Goal: Use online tool/utility: Use online tool/utility

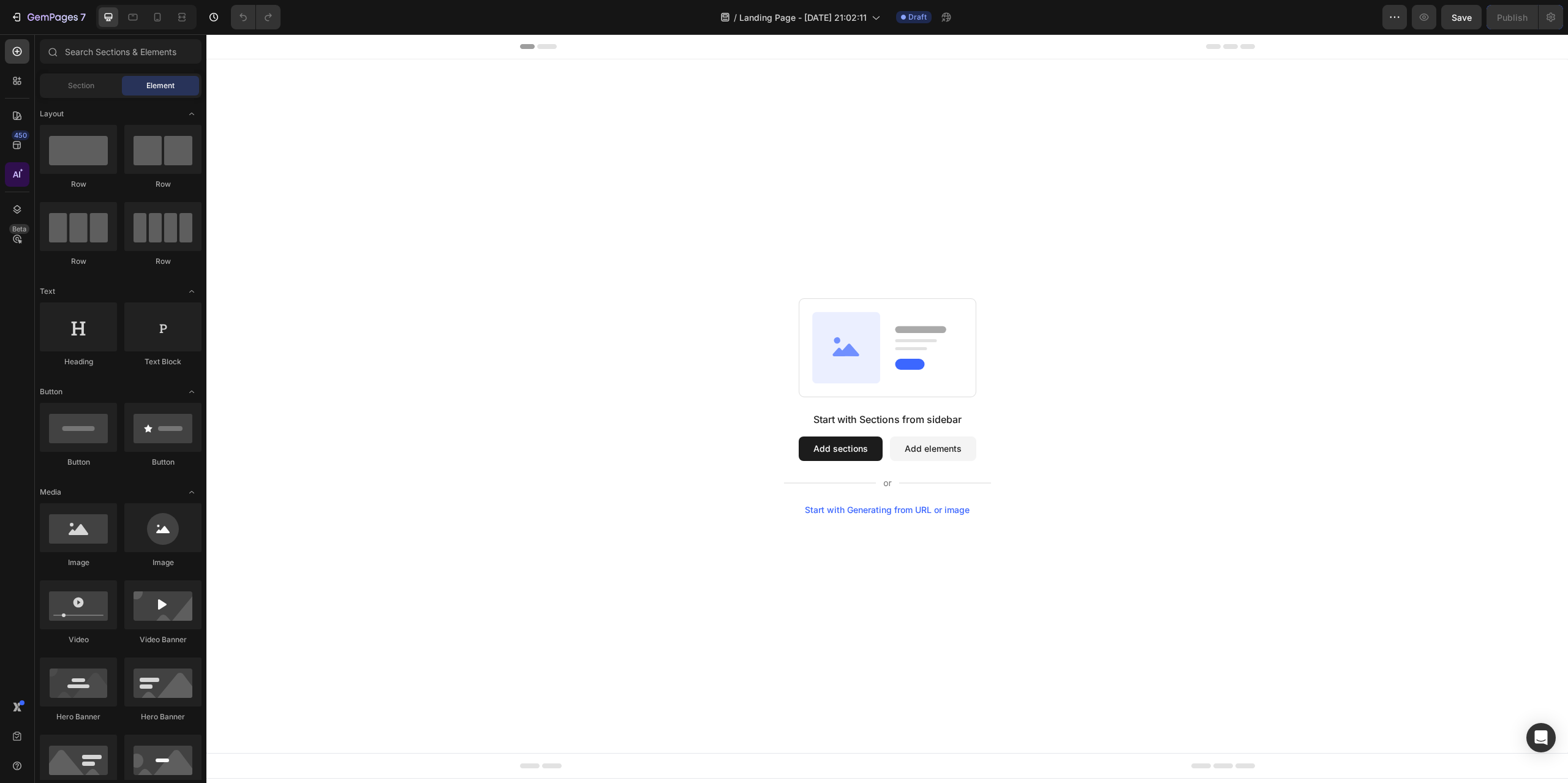
click at [29, 178] on div at bounding box center [17, 175] width 24 height 24
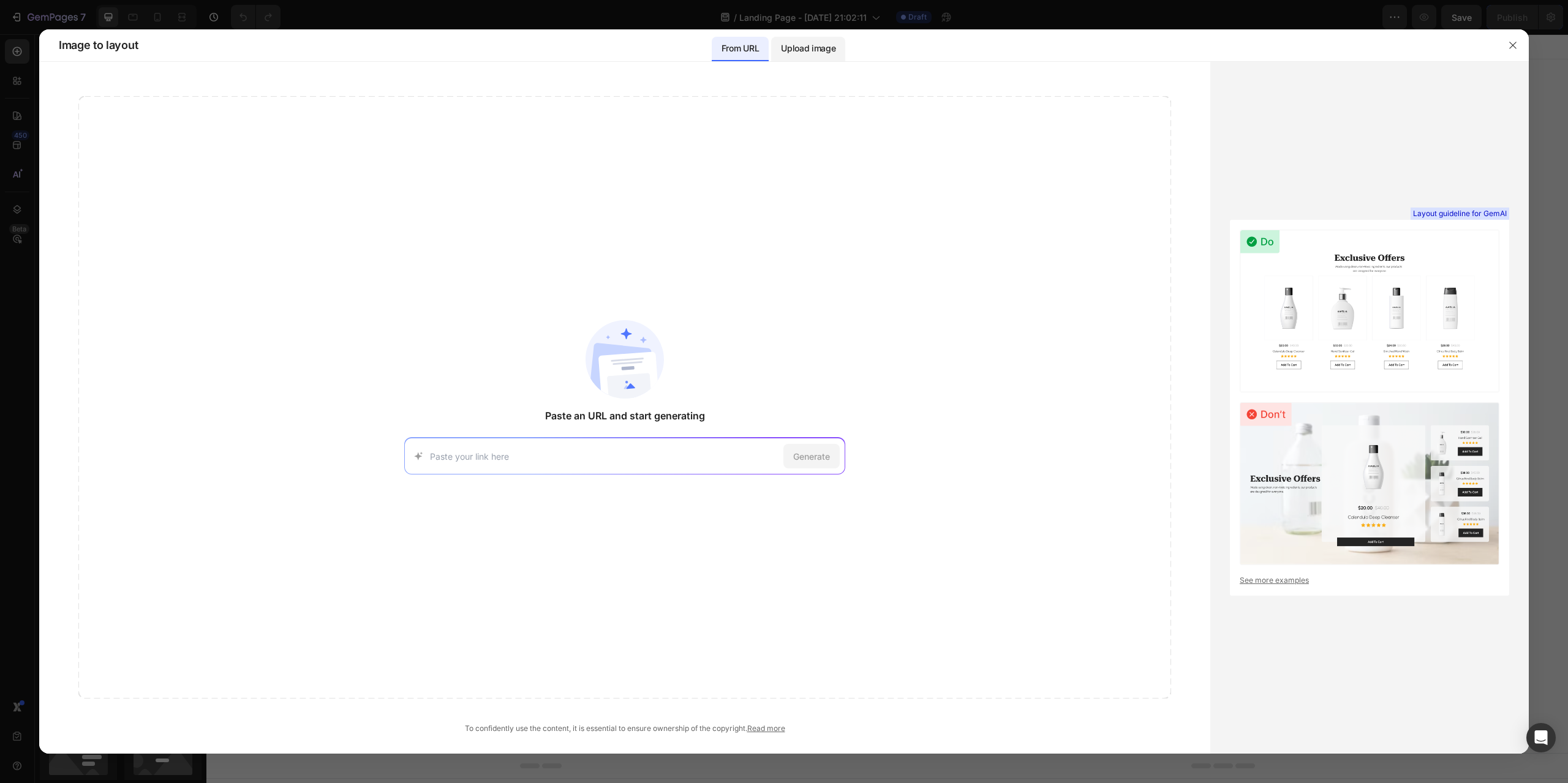
click at [810, 58] on div "Upload image" at bounding box center [808, 49] width 74 height 24
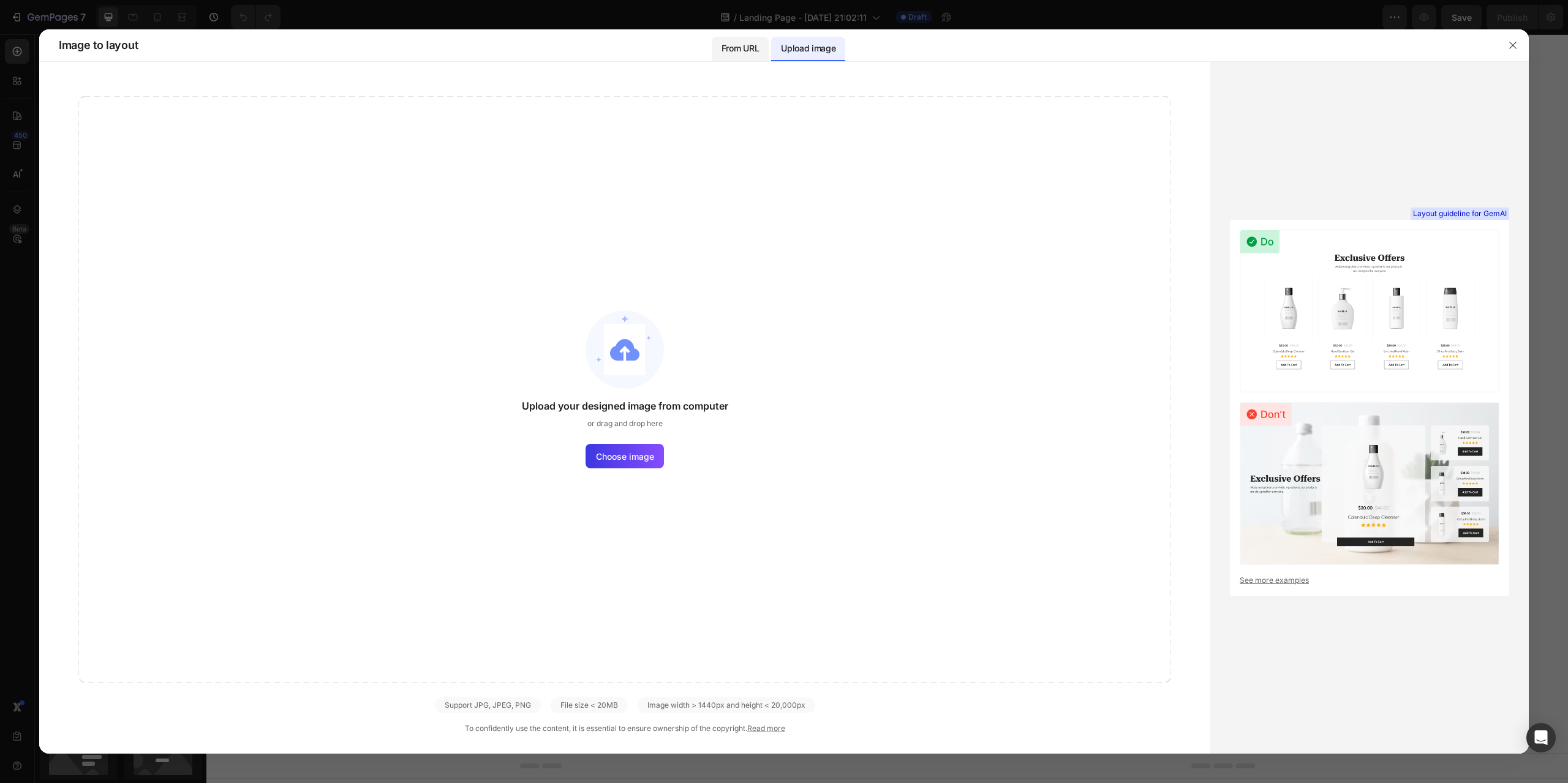
click at [729, 55] on p "From URL" at bounding box center [740, 48] width 37 height 14
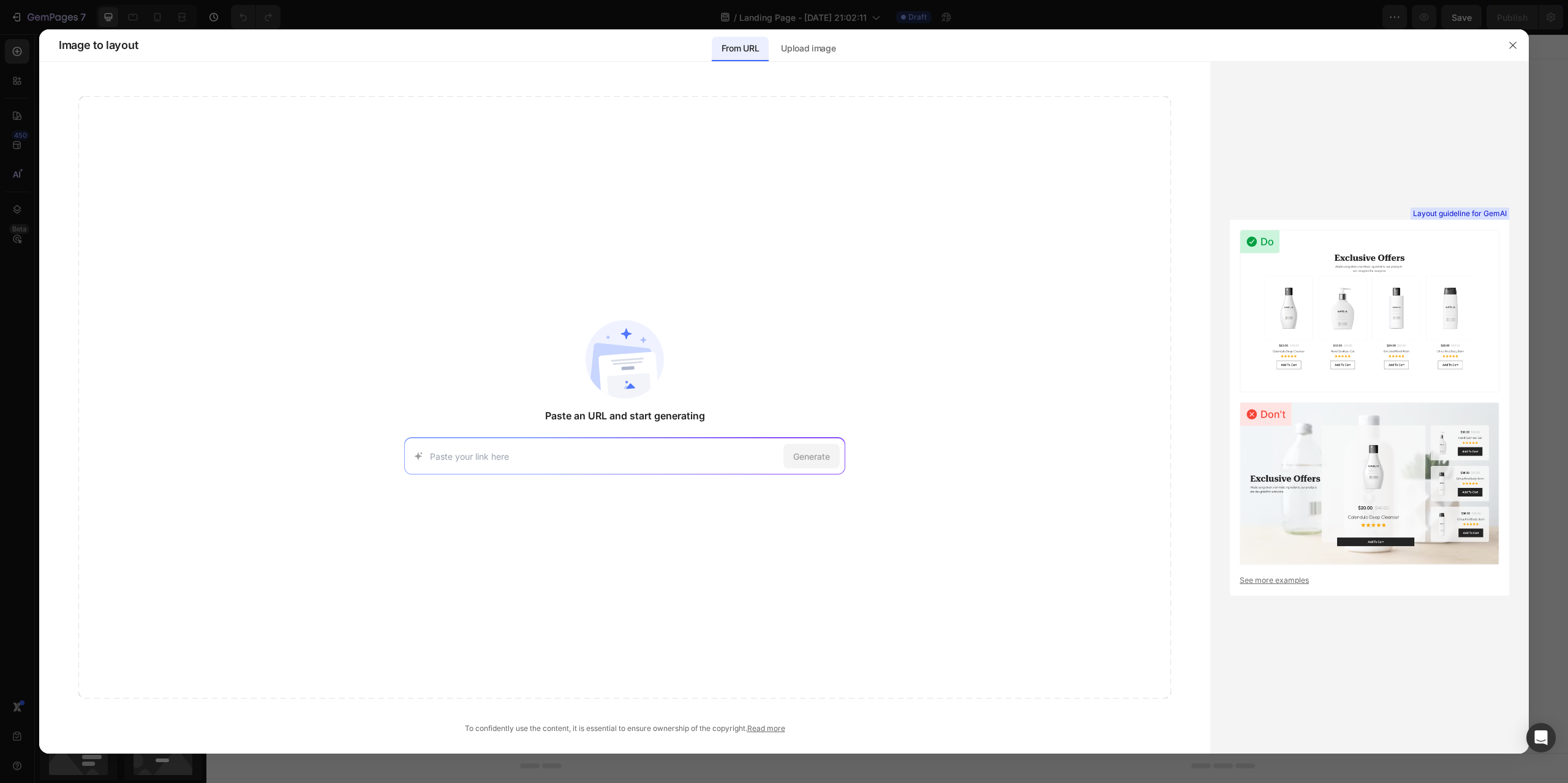
click at [664, 459] on input at bounding box center [604, 457] width 349 height 13
paste input "[URL][DOMAIN_NAME]"
type input "[URL][DOMAIN_NAME]"
click at [793, 463] on div "Generate" at bounding box center [811, 456] width 56 height 24
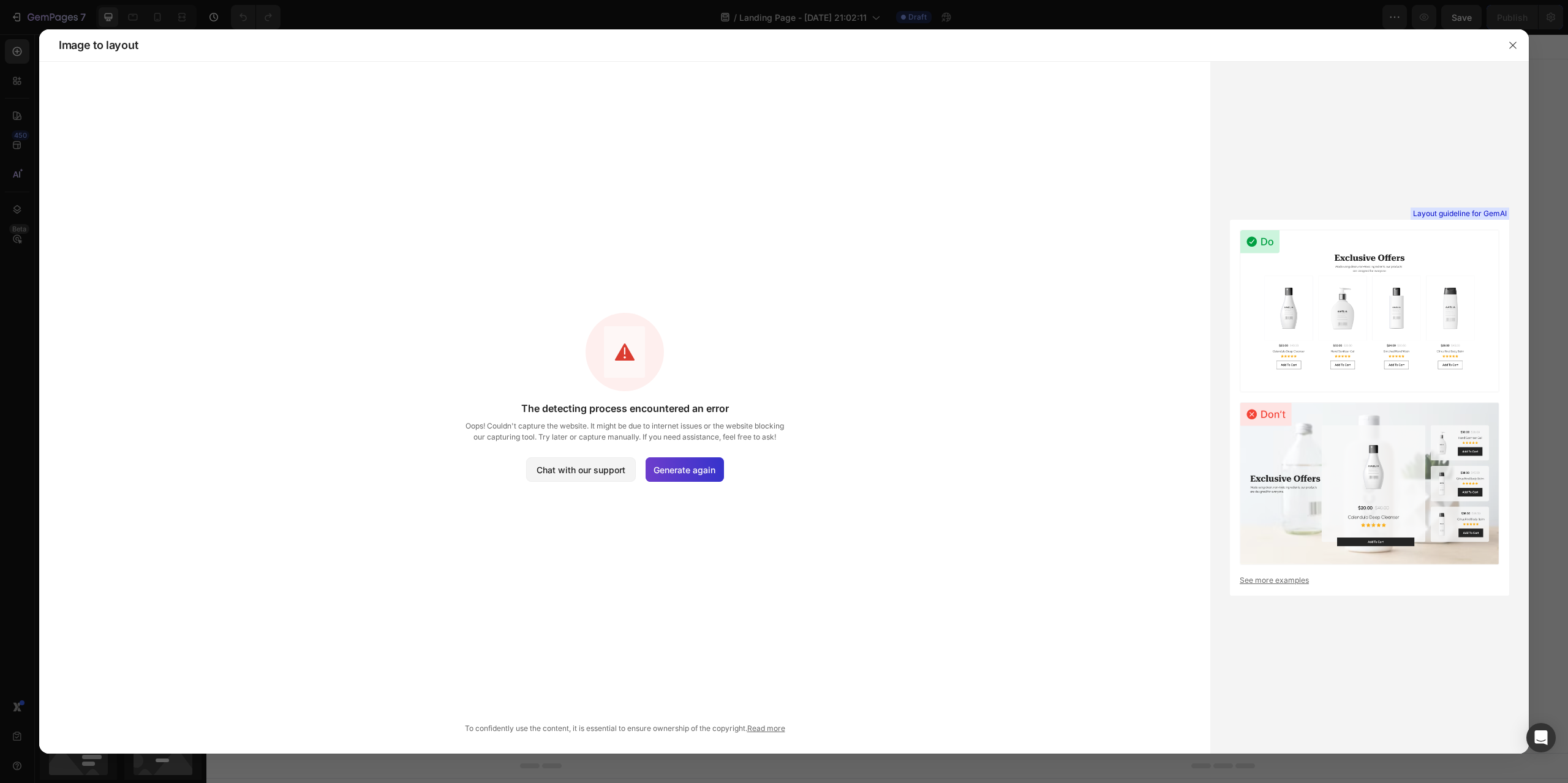
click at [667, 473] on span "Generate again" at bounding box center [685, 470] width 62 height 13
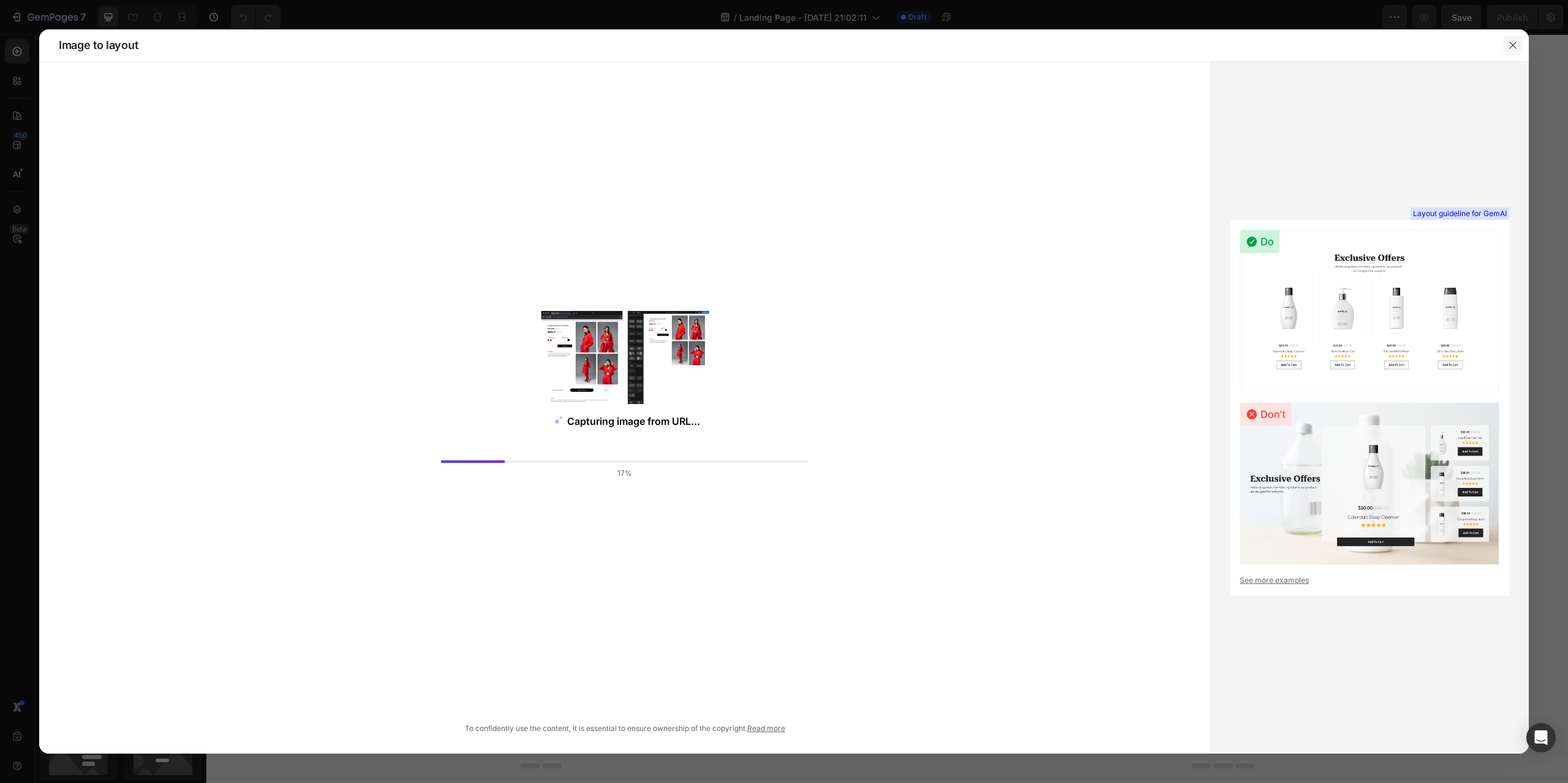
click at [1517, 47] on icon "button" at bounding box center [1513, 45] width 10 height 10
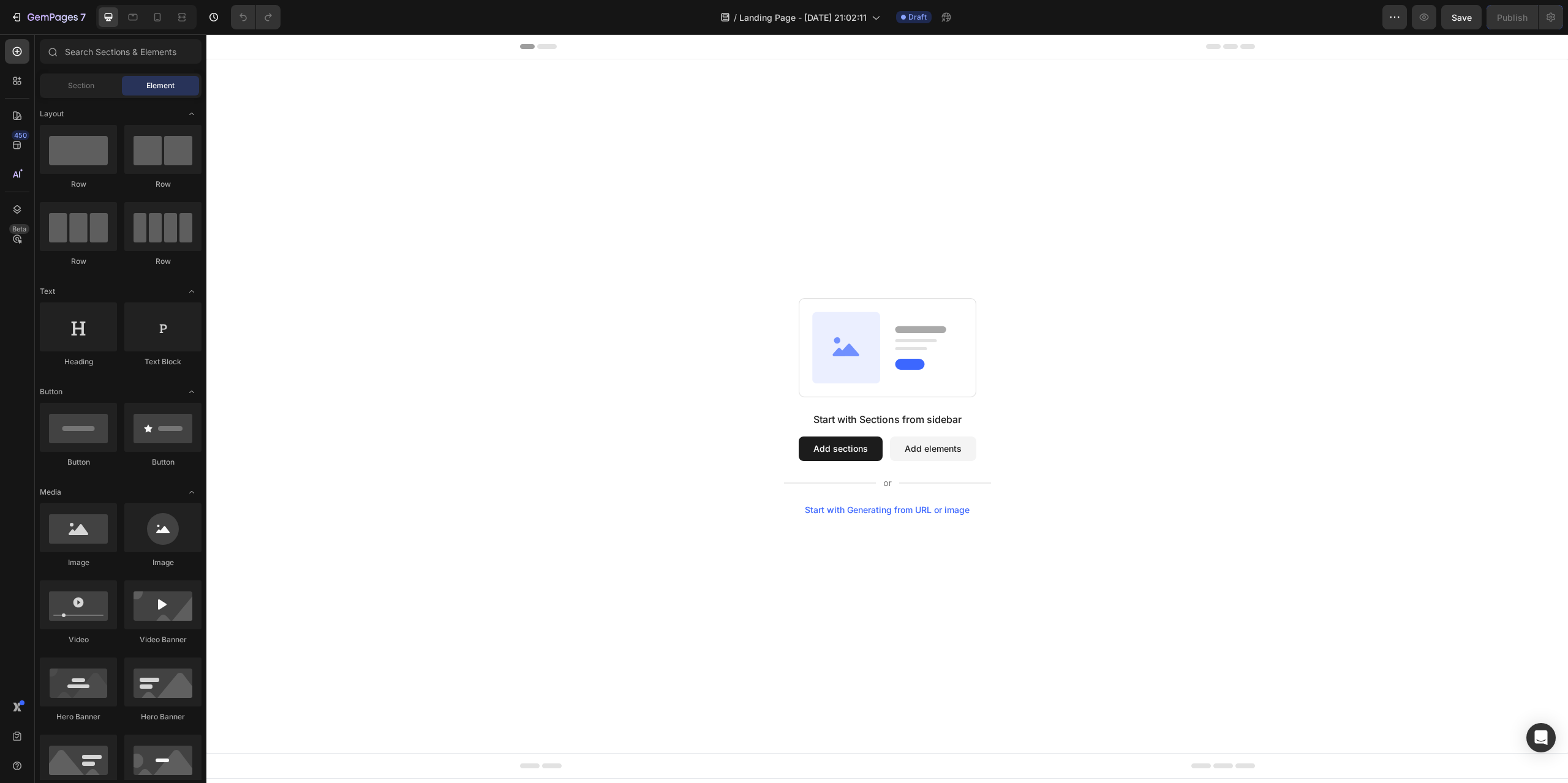
click at [881, 513] on div "Start with Generating from URL or image" at bounding box center [887, 510] width 165 height 10
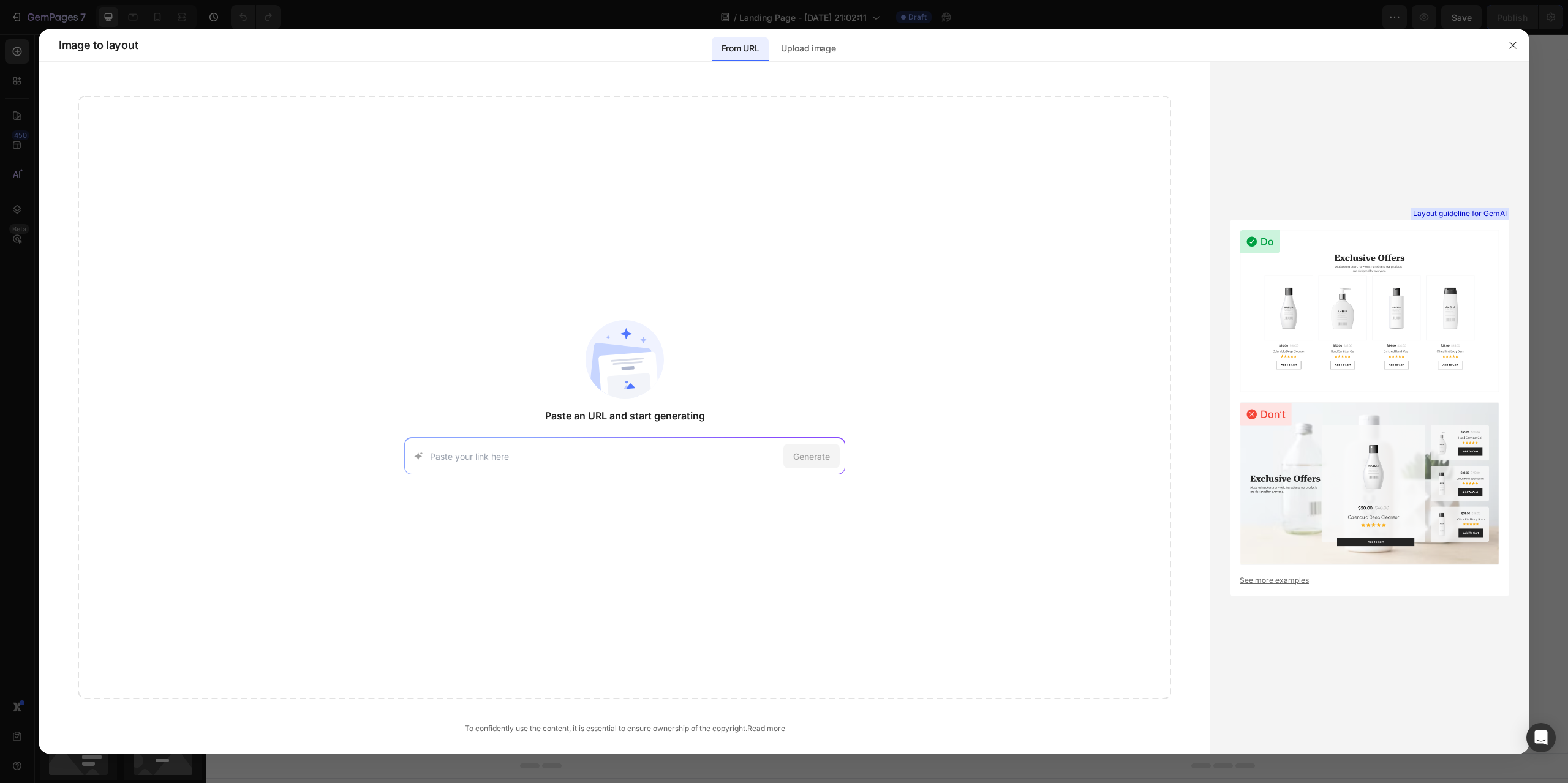
click at [803, 64] on div "Paste an URL and start generating Generate To confidently use the content, it i…" at bounding box center [625, 408] width 1171 height 692
click at [805, 54] on p "Upload image" at bounding box center [808, 48] width 55 height 14
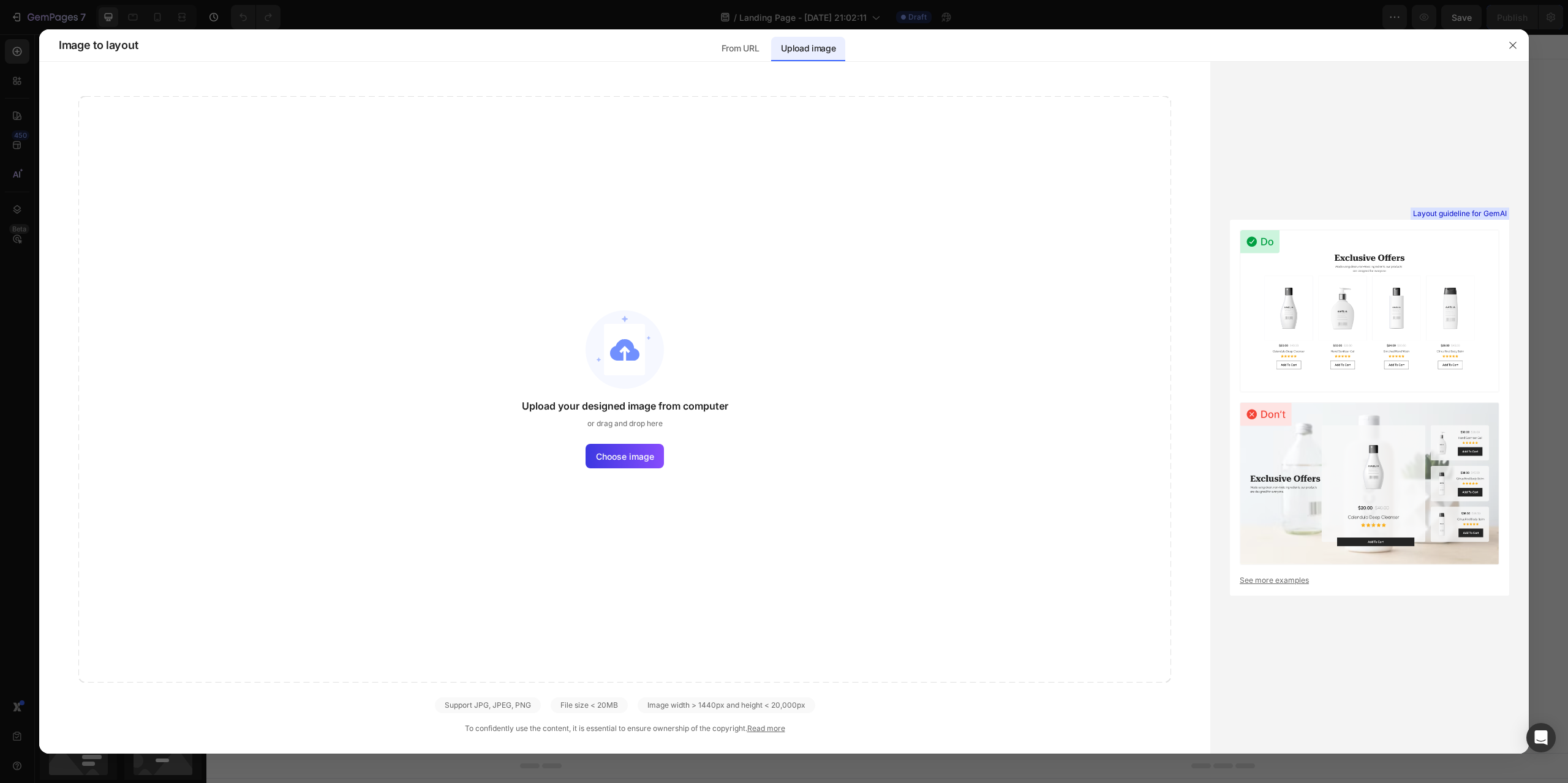
click at [749, 475] on div "Upload your designed image from computer or drag and drop here Choose image" at bounding box center [624, 390] width 1093 height 587
click at [783, 375] on div "Upload your designed image from computer or drag and drop here Choose image" at bounding box center [624, 390] width 1093 height 587
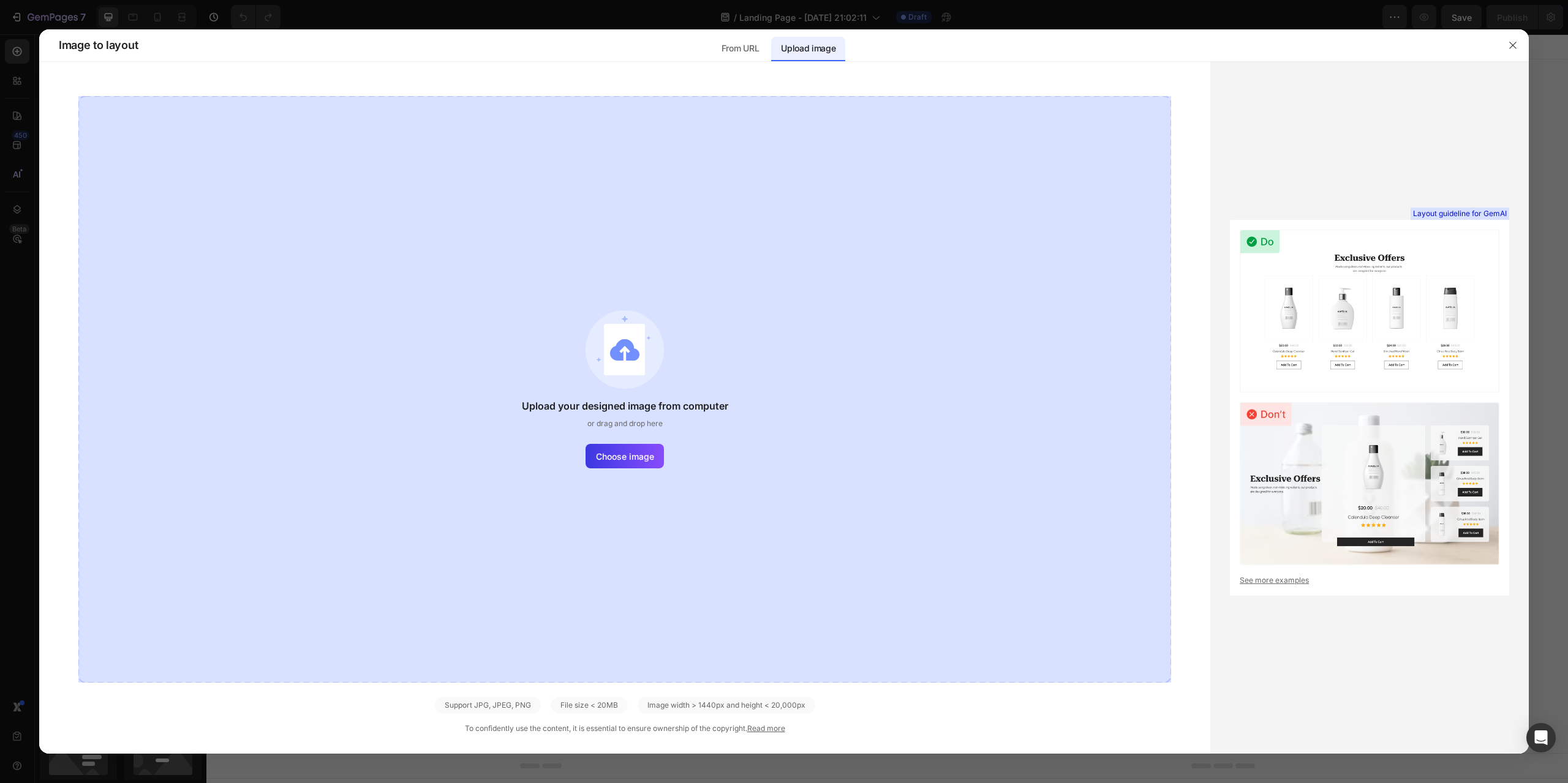
click at [434, 243] on div "Upload your designed image from computer or drag and drop here Choose image" at bounding box center [624, 390] width 1093 height 587
click at [479, 78] on div "Upload your designed image from computer or drag and drop here Choose image Sup…" at bounding box center [625, 408] width 1171 height 692
click at [624, 452] on span "Choose image" at bounding box center [625, 457] width 58 height 13
click at [0, 0] on input "Choose image" at bounding box center [0, 0] width 0 height 0
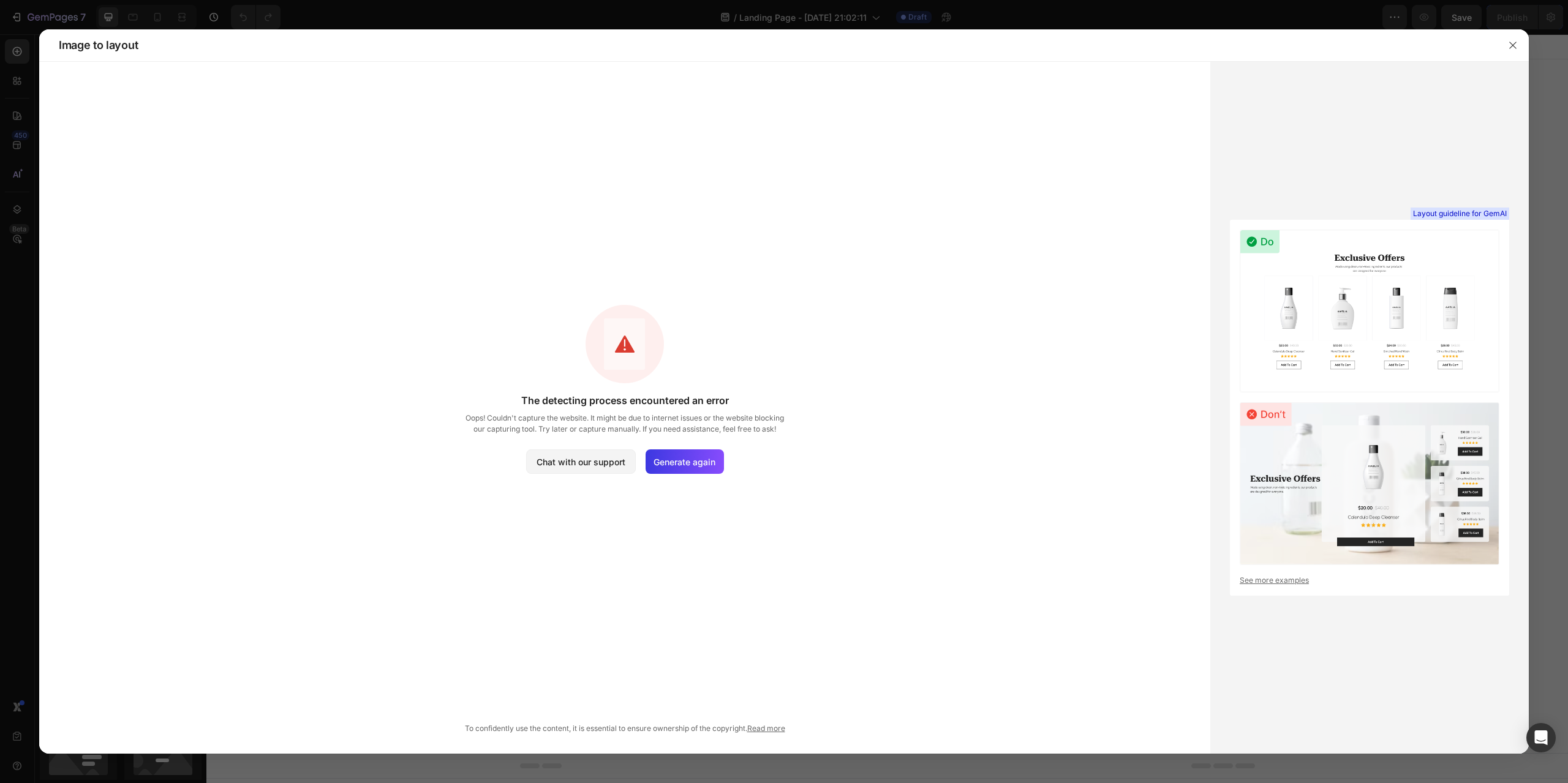
click at [627, 424] on span "Oops! Couldn't capture the website. It might be due to internet issues or the w…" at bounding box center [624, 423] width 324 height 22
drag, startPoint x: 712, startPoint y: 464, endPoint x: 710, endPoint y: 328, distance: 136.0
click at [711, 347] on div "The detecting process encountered an error Oops! Couldn't capture the website. …" at bounding box center [624, 389] width 324 height 169
click at [1522, 38] on button "button" at bounding box center [1513, 45] width 19 height 19
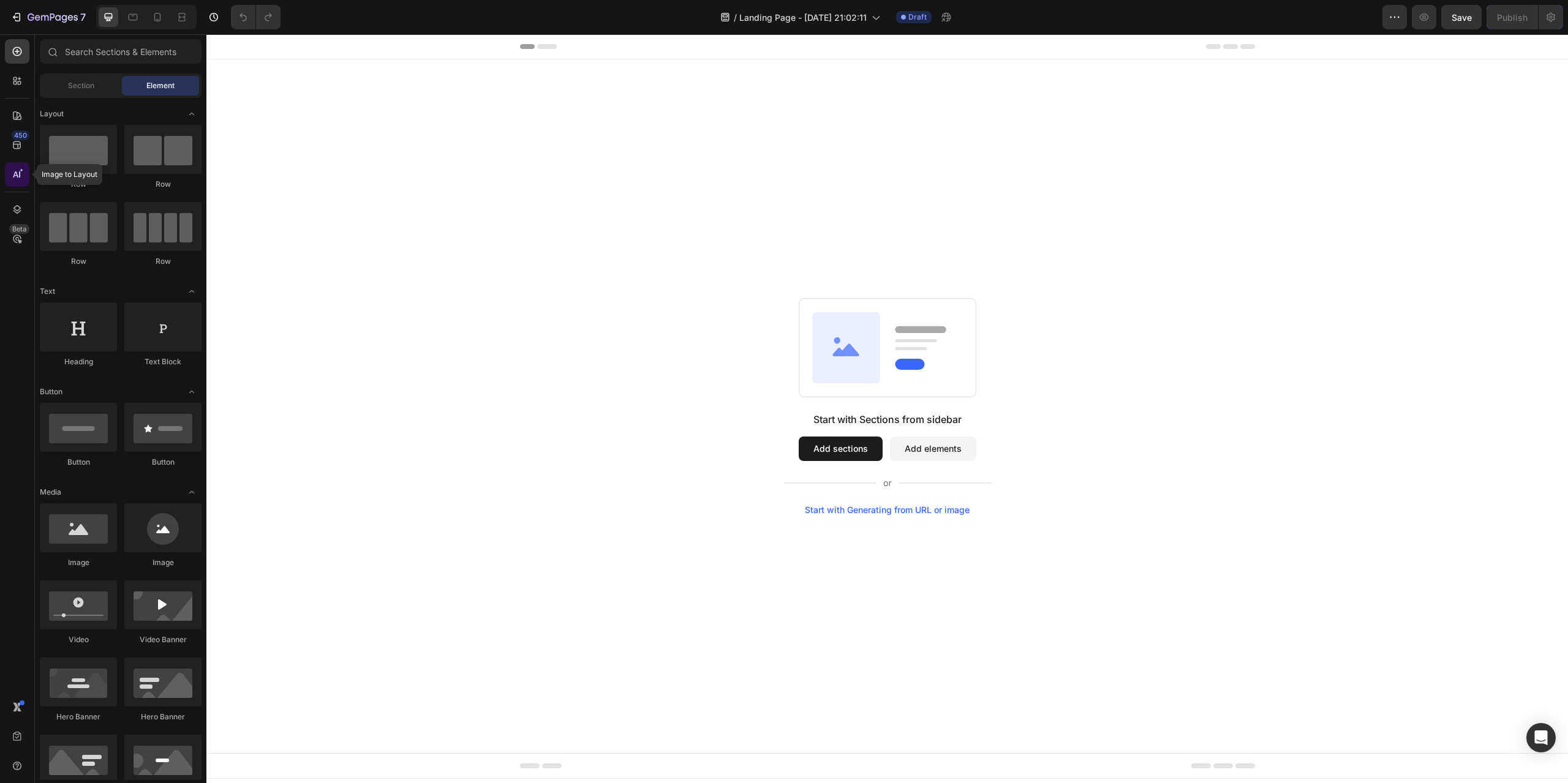
click at [19, 180] on icon at bounding box center [17, 174] width 12 height 12
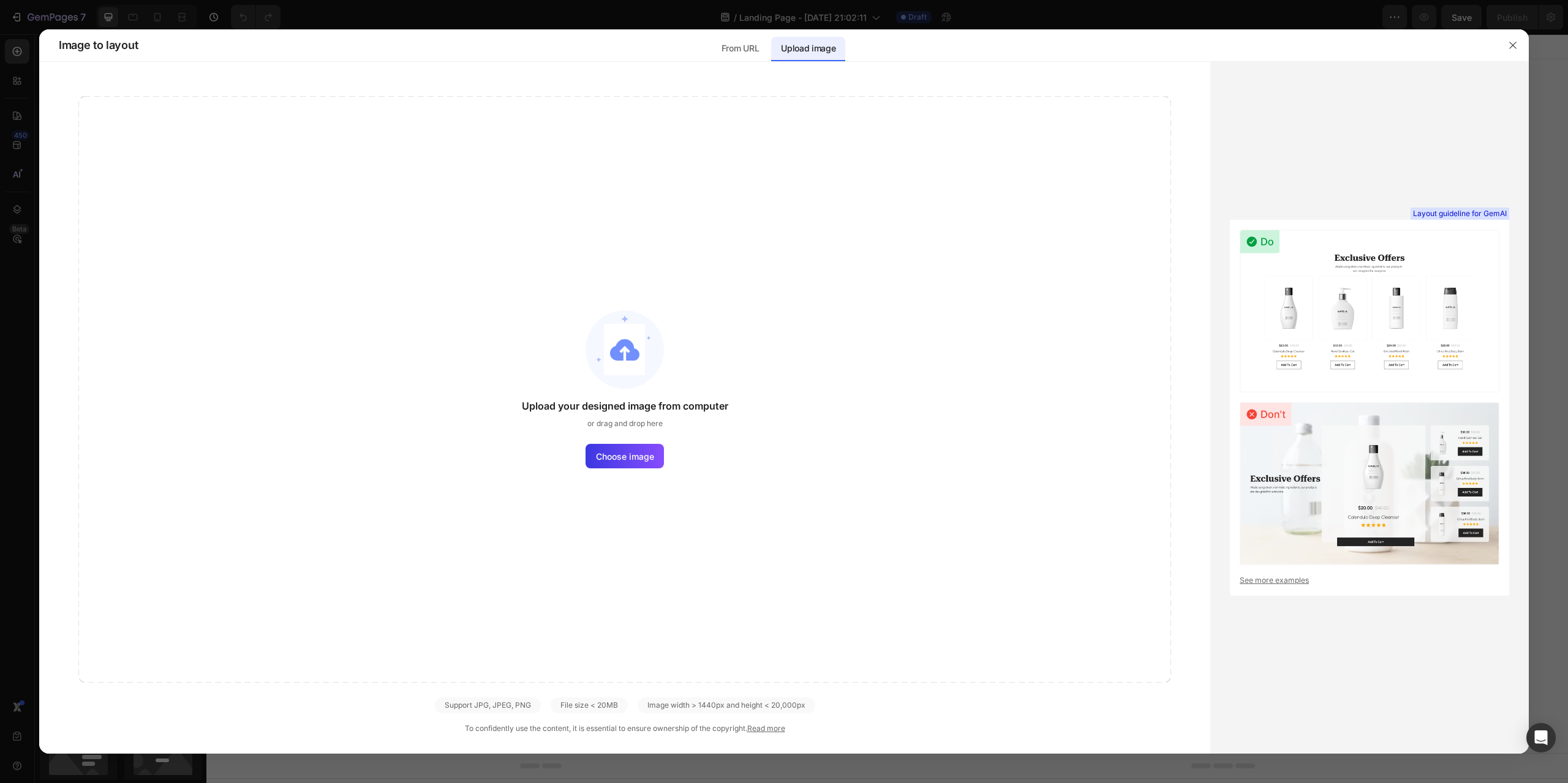
click at [778, 88] on div "Upload your designed image from computer or drag and drop here Choose image Sup…" at bounding box center [625, 408] width 1171 height 692
click at [649, 462] on span "Choose image" at bounding box center [625, 457] width 58 height 13
click at [0, 0] on input "Choose image" at bounding box center [0, 0] width 0 height 0
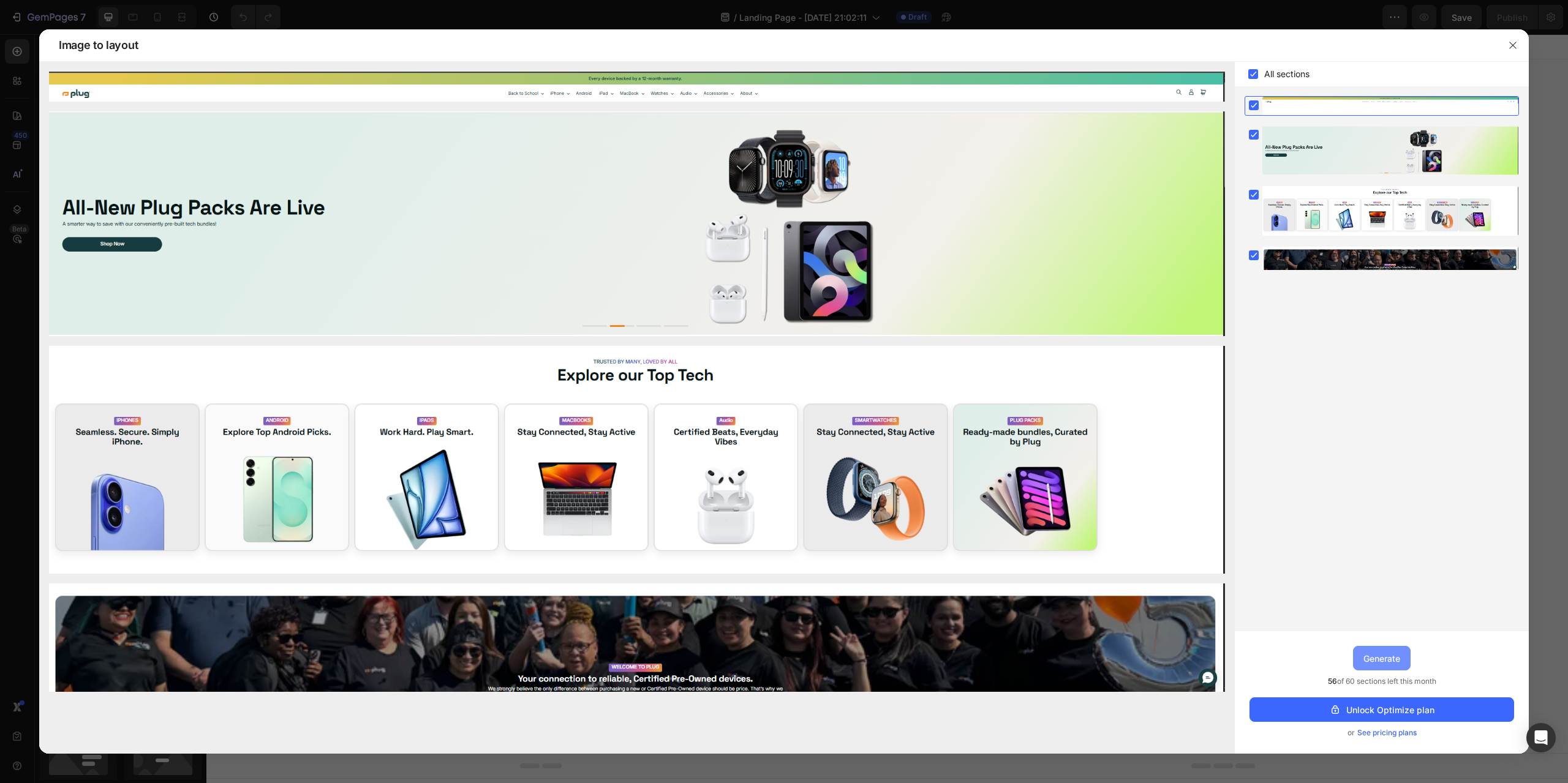
click at [1377, 659] on div "Generate" at bounding box center [1382, 659] width 37 height 13
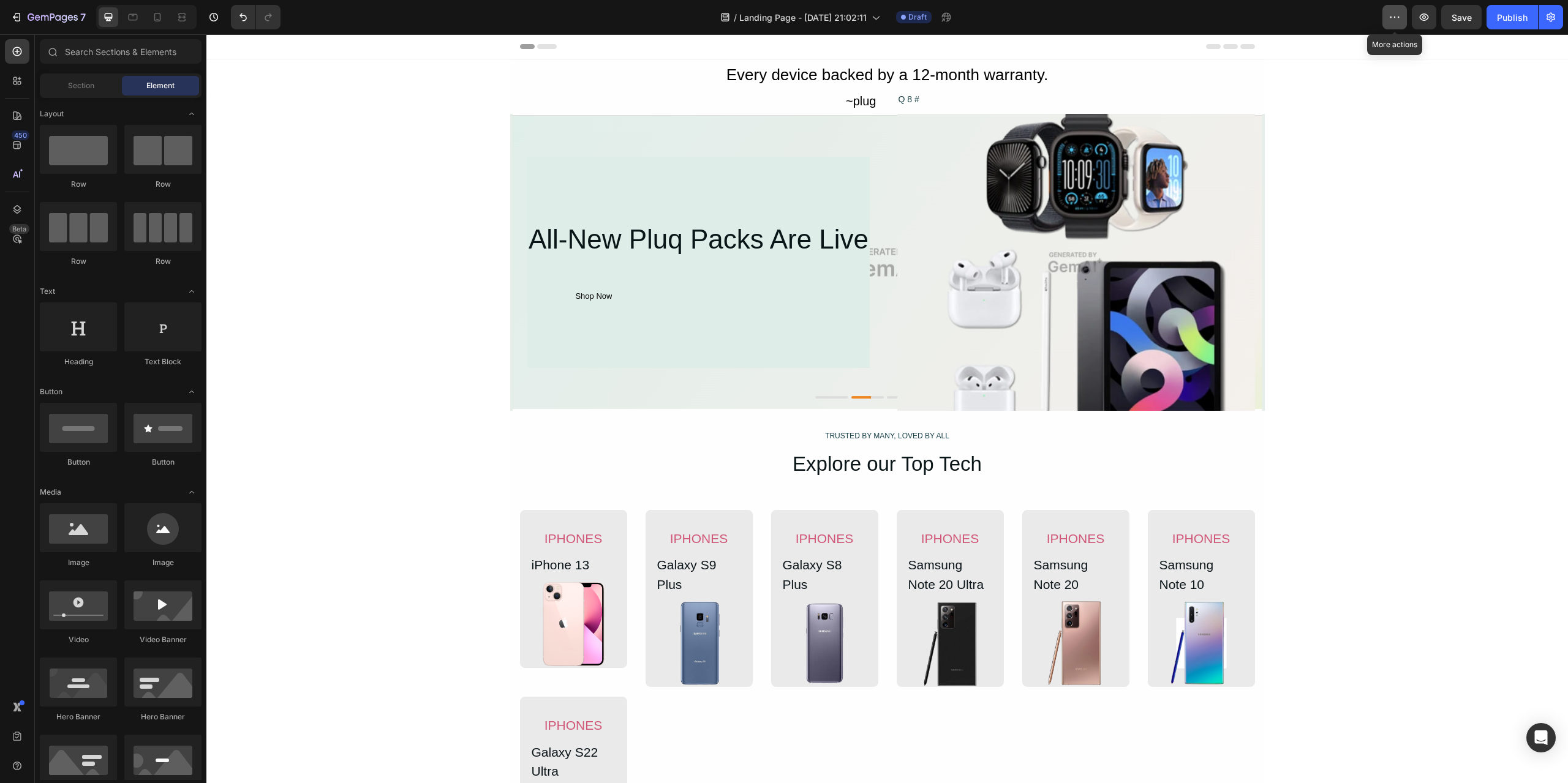
click at [1397, 23] on icon "button" at bounding box center [1395, 17] width 12 height 12
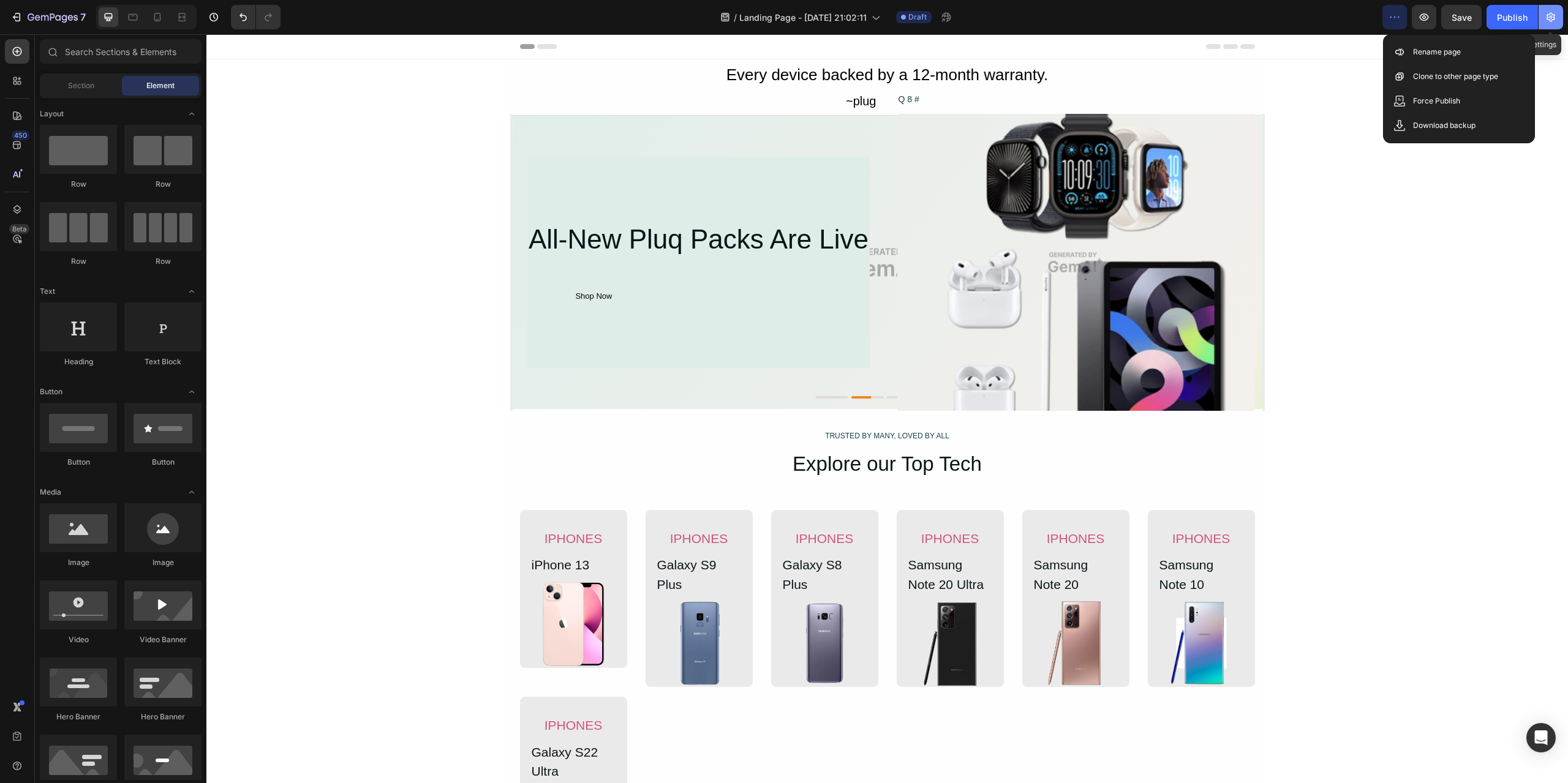
click at [1551, 9] on button "button" at bounding box center [1551, 17] width 24 height 24
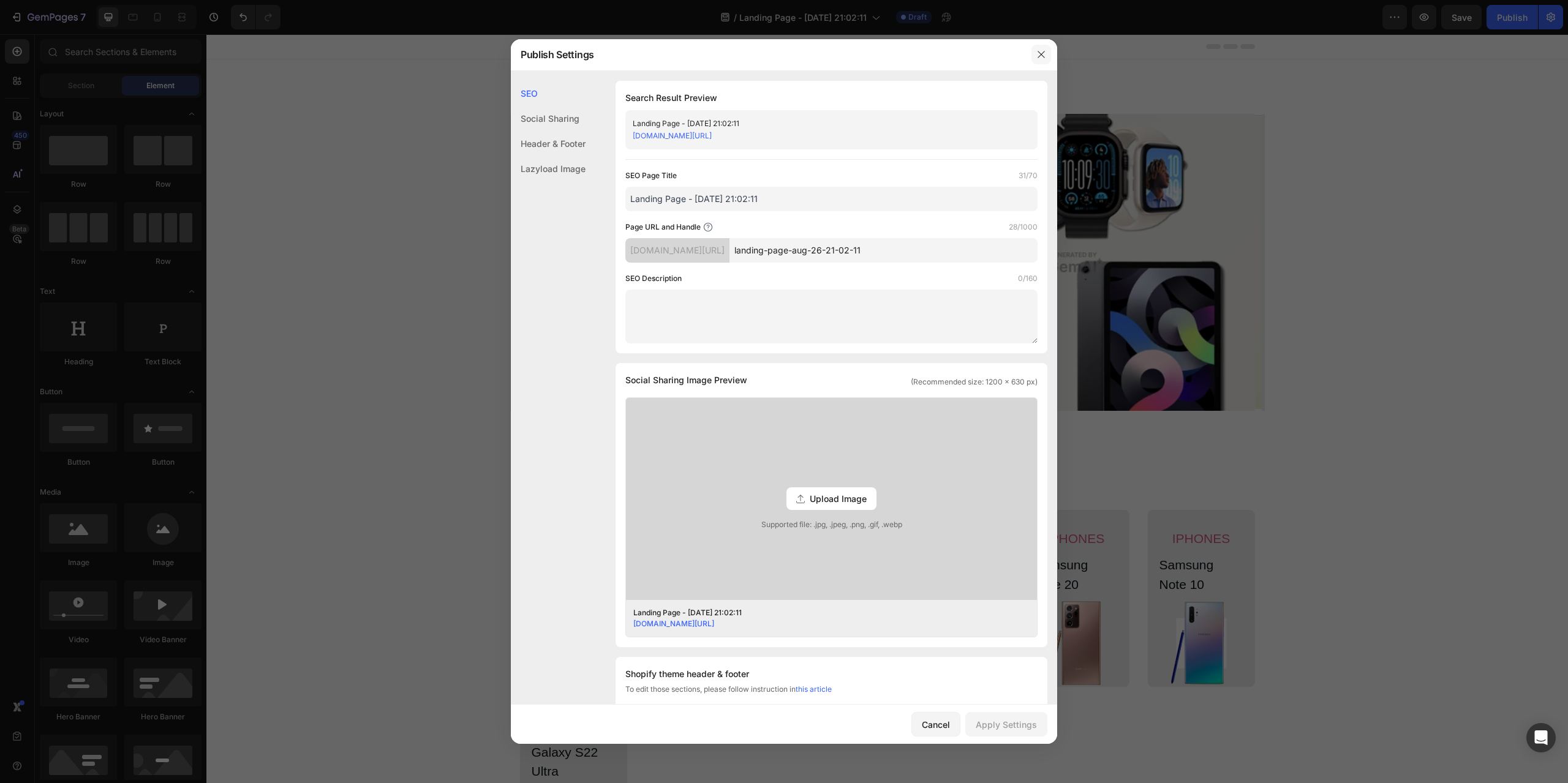
click at [1031, 60] on button "button" at bounding box center [1041, 54] width 19 height 19
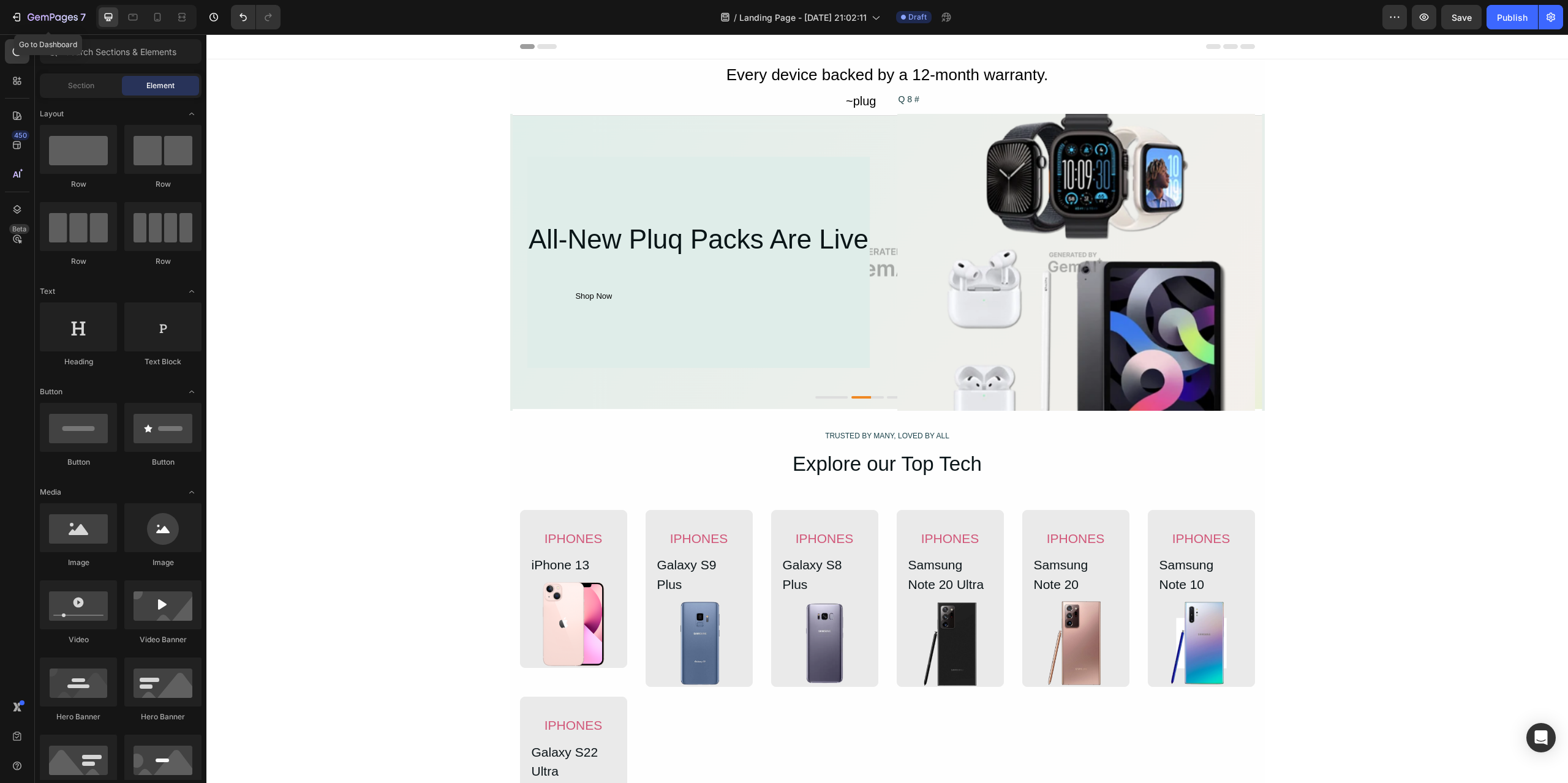
click at [4, 17] on div "7 Go to Dashboard" at bounding box center [45, 17] width 91 height 24
click at [12, 14] on icon "button" at bounding box center [16, 17] width 12 height 12
